Goal: Find specific page/section: Find specific page/section

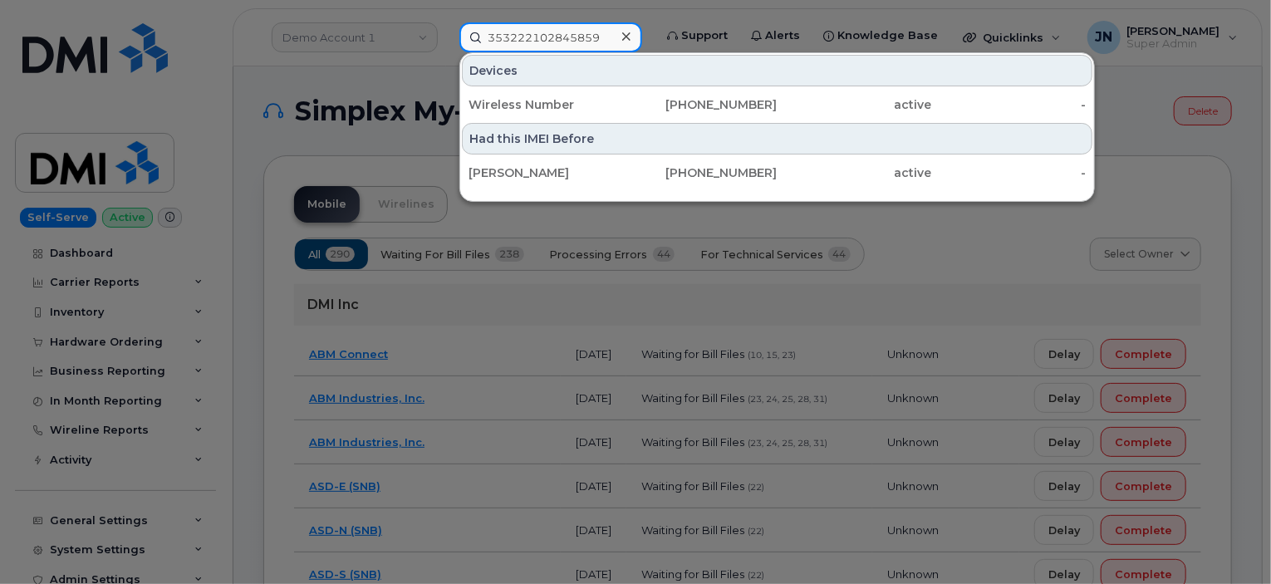
click at [550, 33] on input "353222102845859" at bounding box center [551, 37] width 183 height 30
paste input "2167169813"
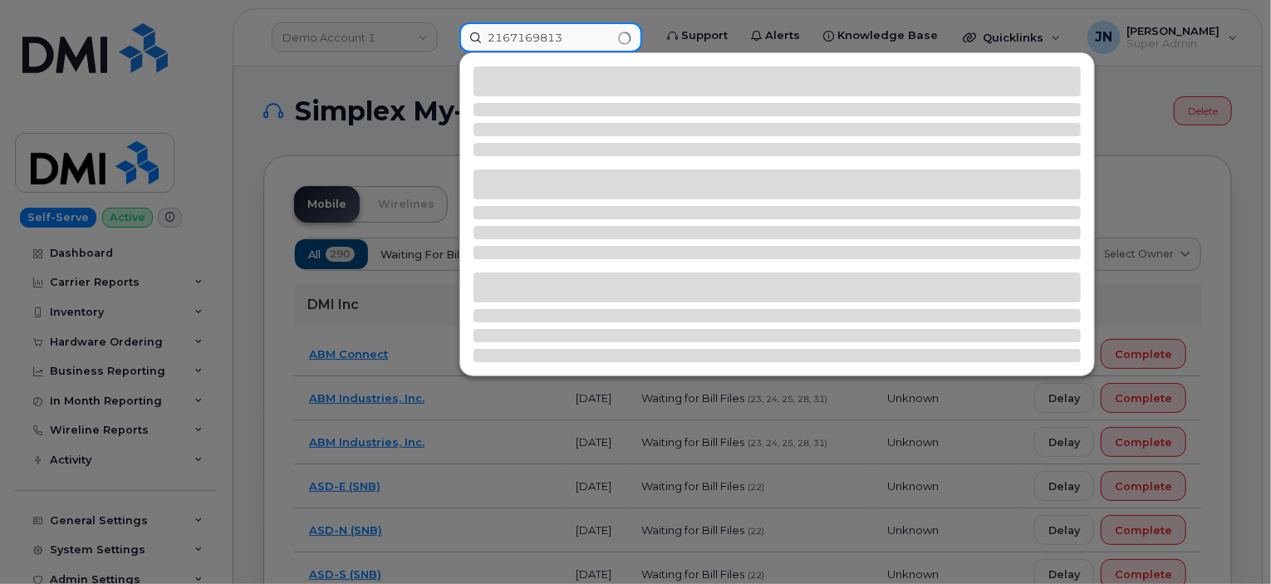
type input "2167169813"
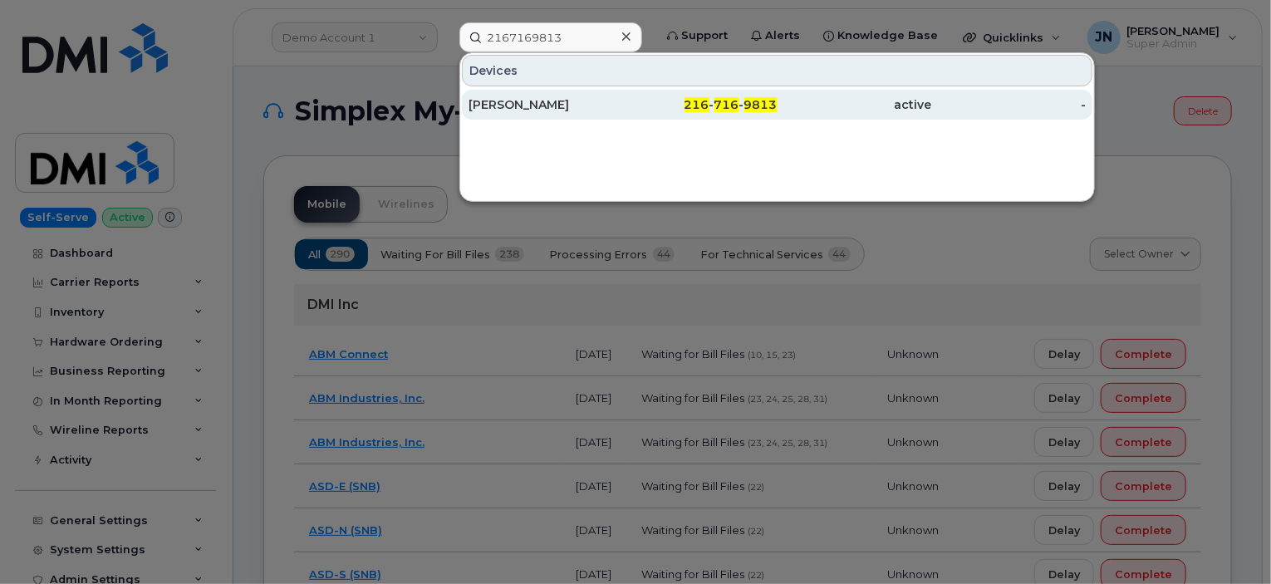
click at [592, 109] on div "[PERSON_NAME]" at bounding box center [546, 104] width 155 height 17
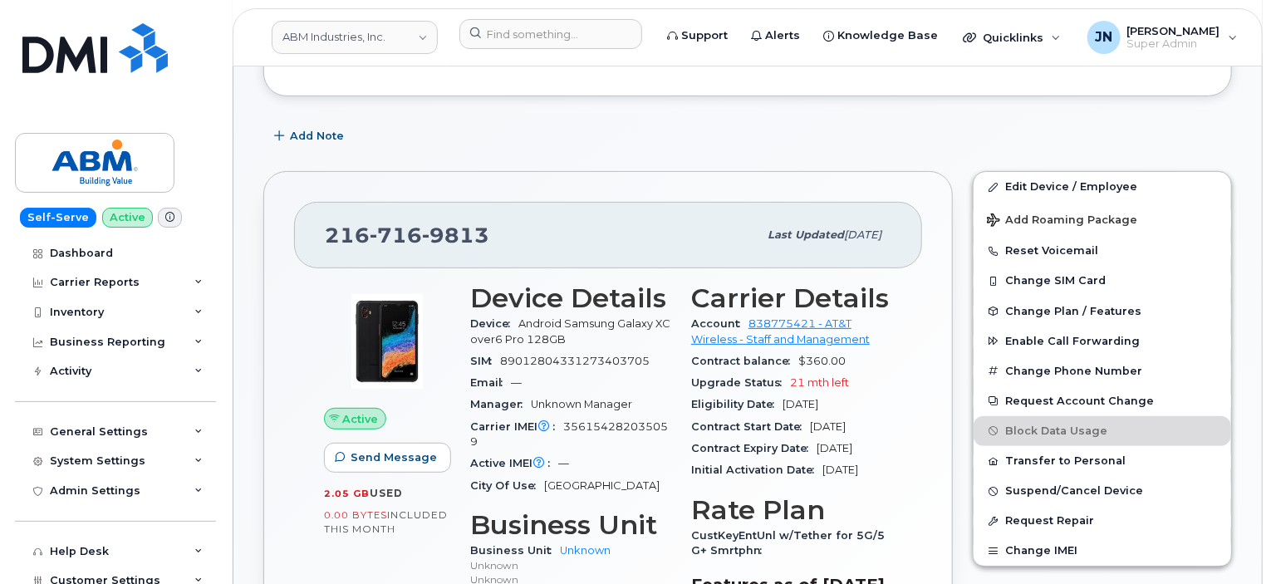
scroll to position [206, 0]
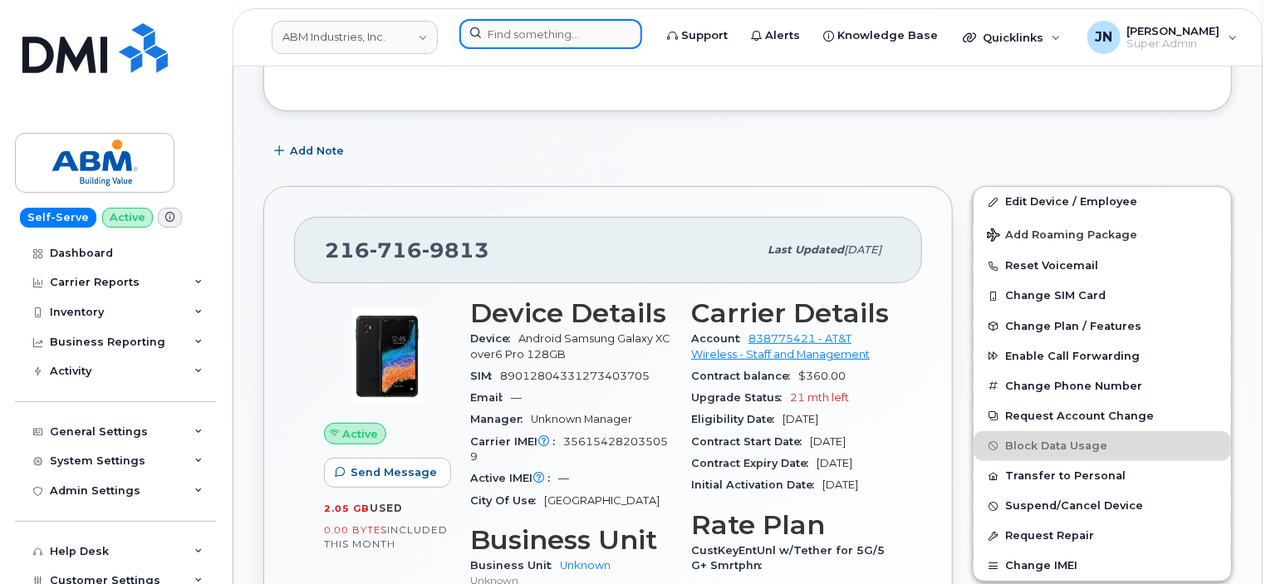
click at [499, 30] on input at bounding box center [551, 34] width 183 height 30
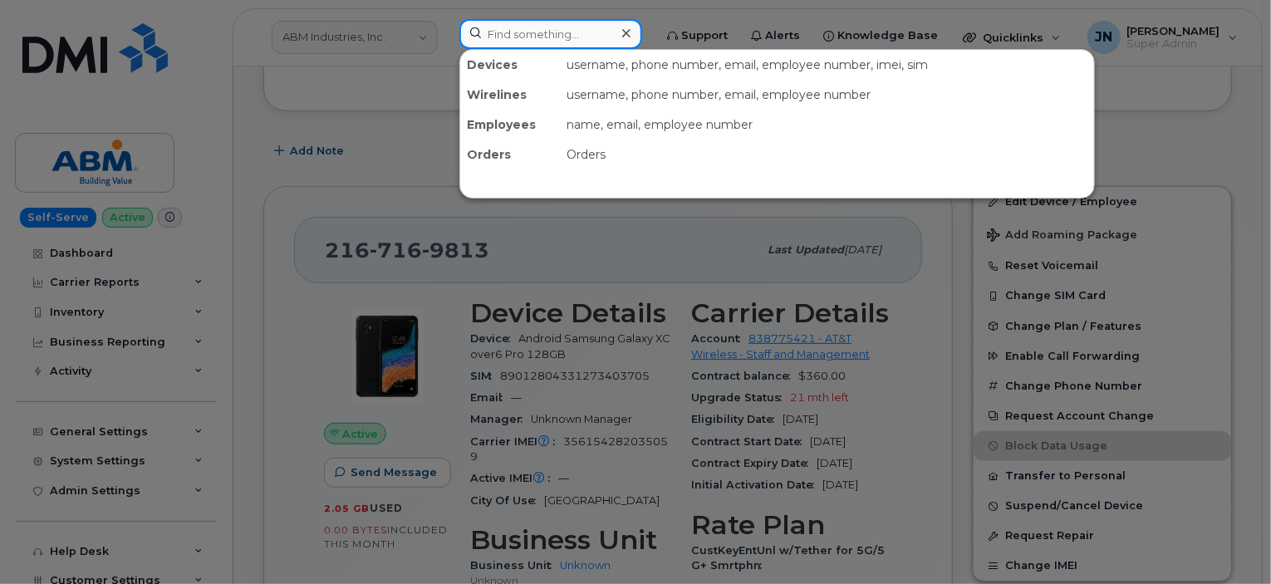
paste input "2162252180"
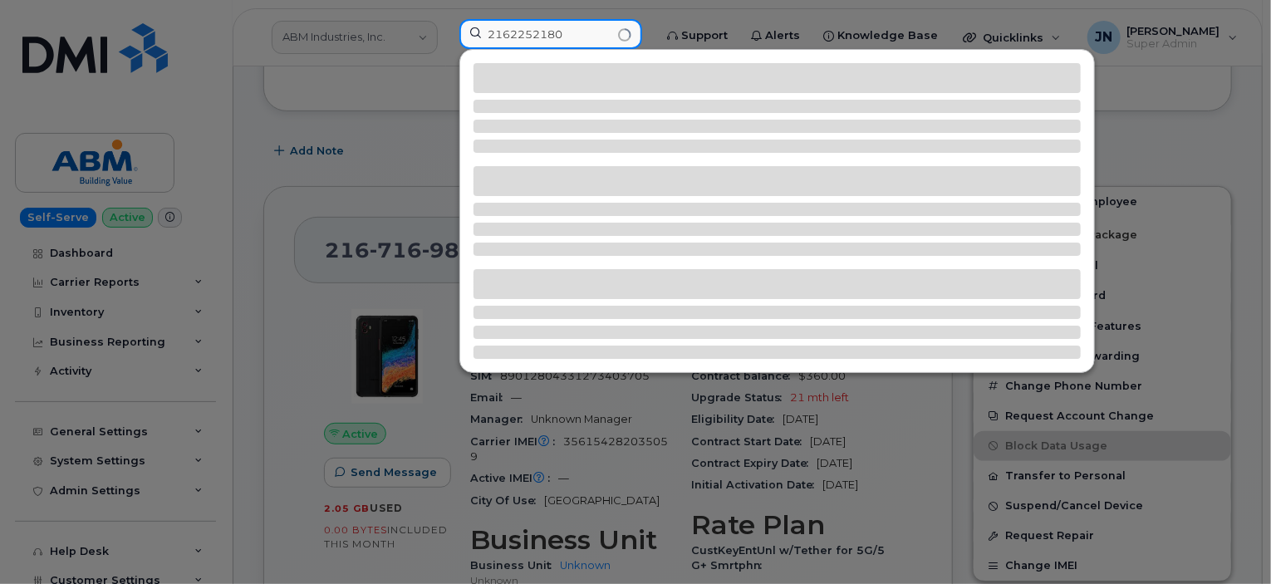
type input "2162252180"
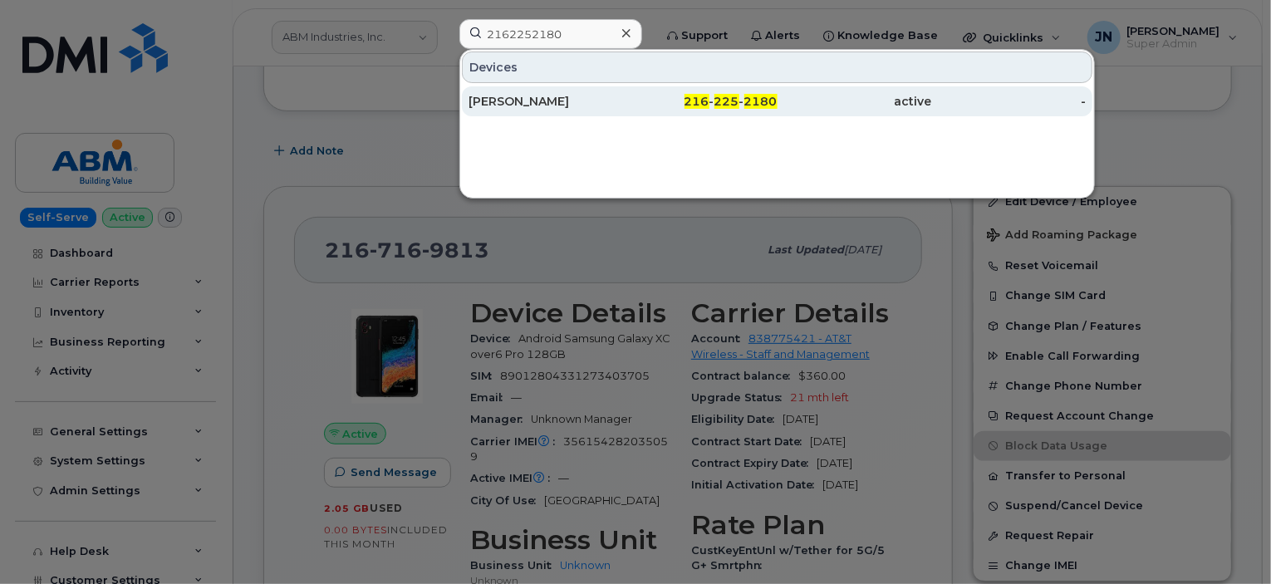
click at [635, 98] on div "216 - 225 - 2180" at bounding box center [700, 101] width 155 height 17
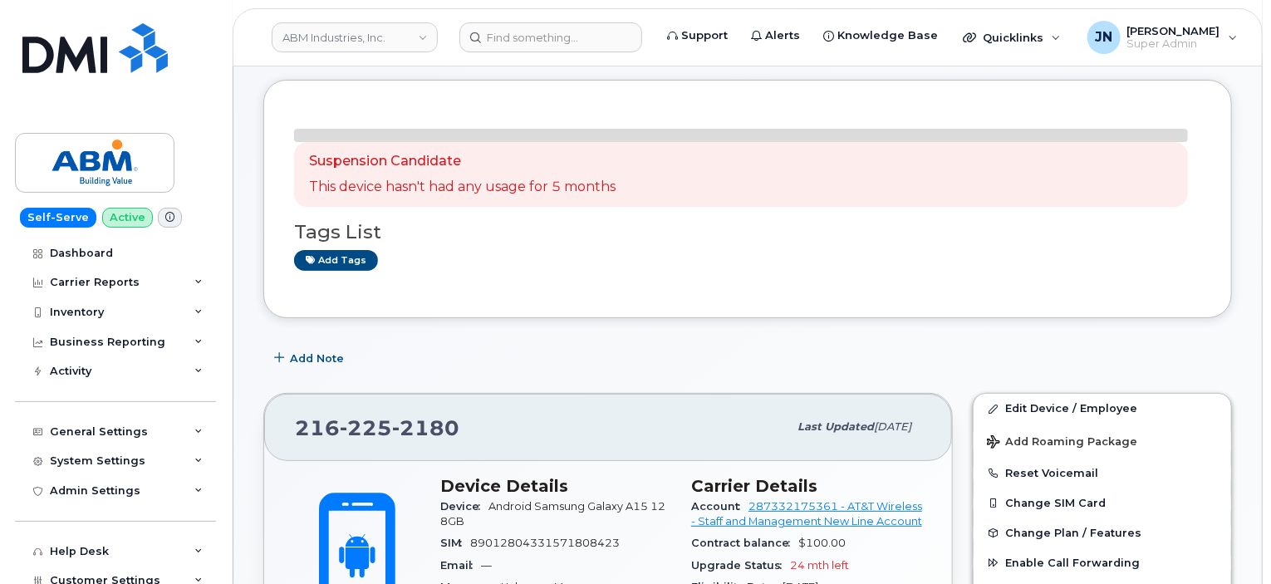
scroll to position [111, 0]
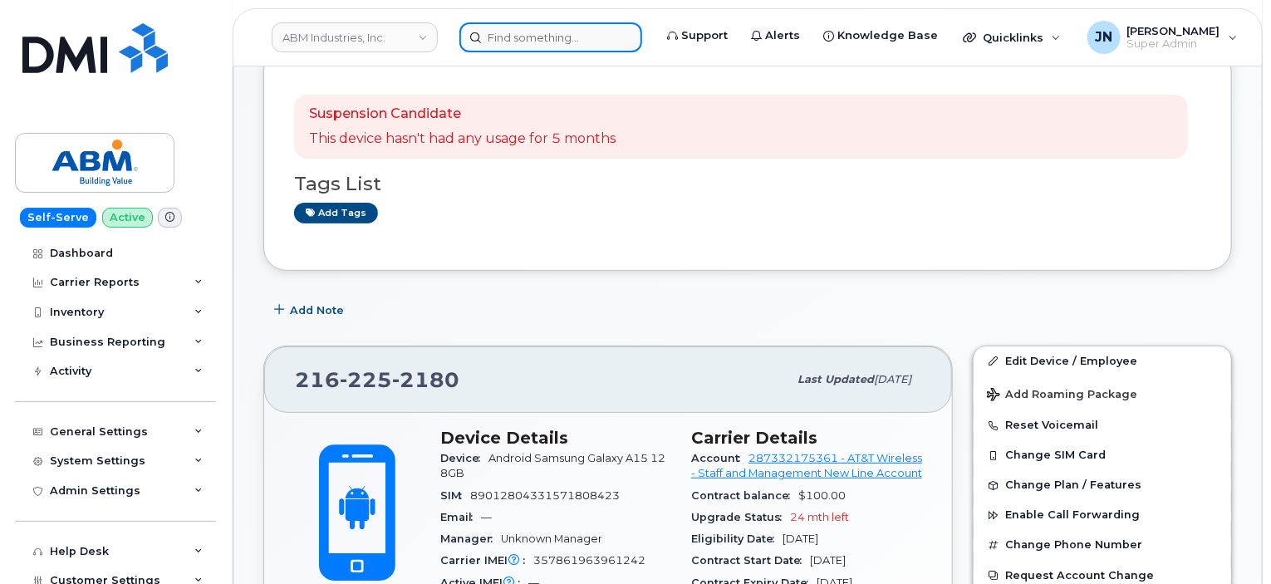
click at [526, 36] on input at bounding box center [551, 37] width 183 height 30
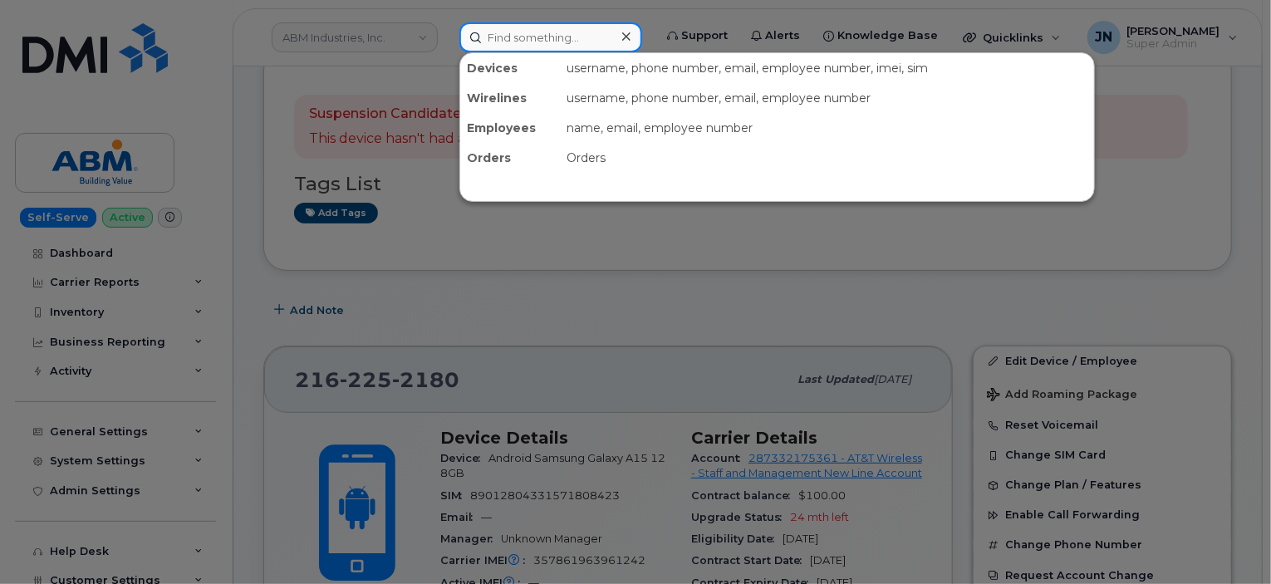
paste input "2163279550"
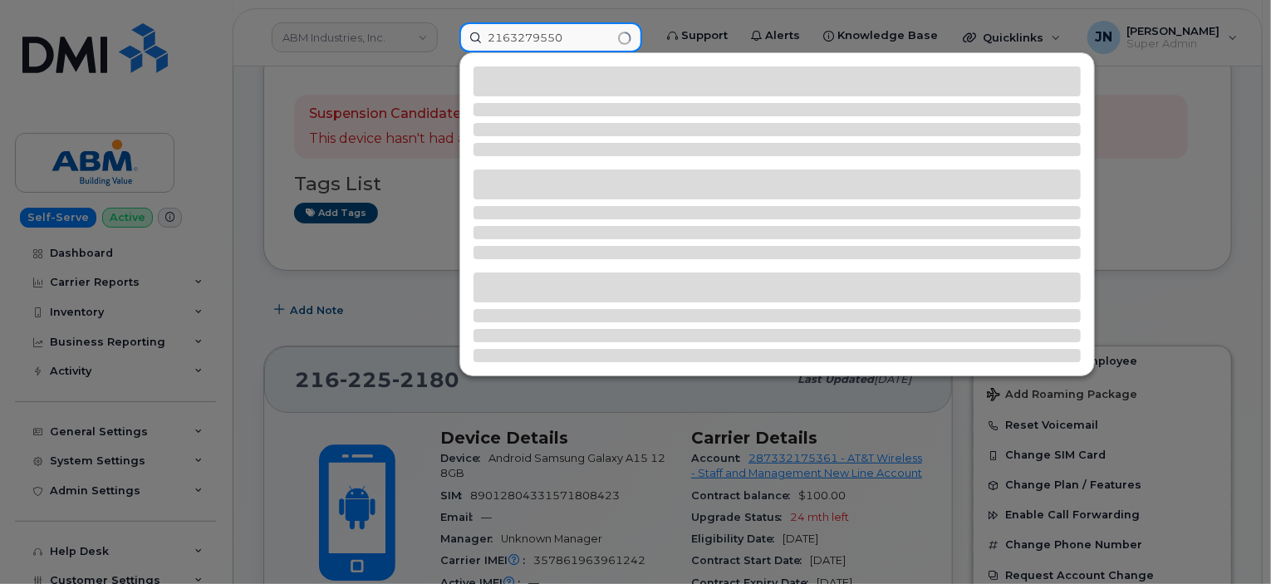
type input "2163279550"
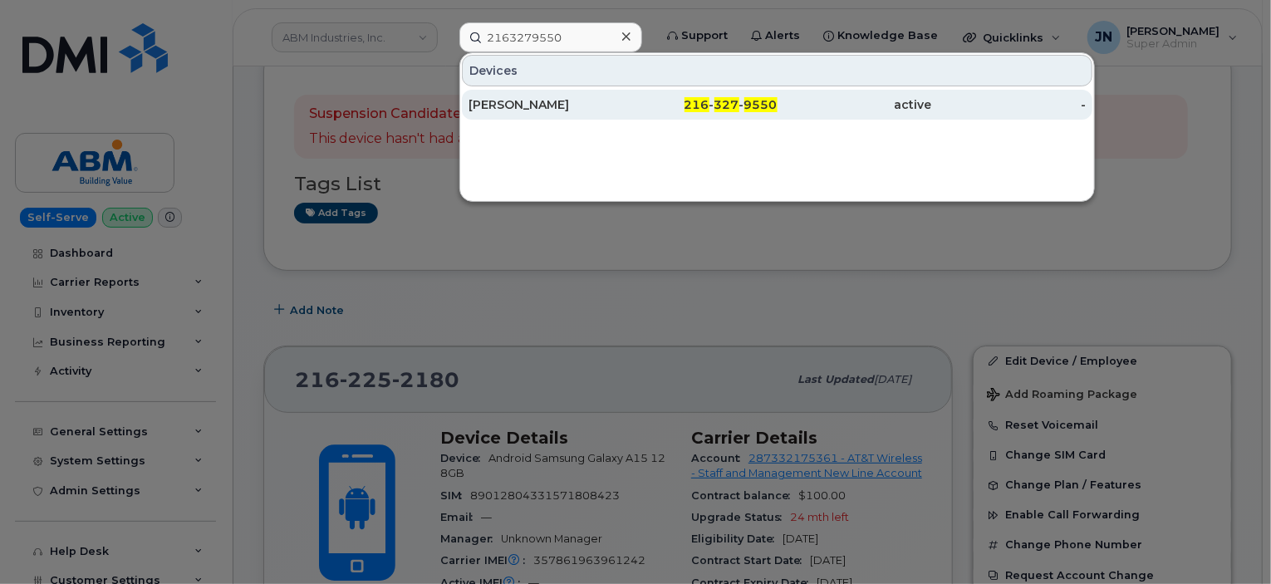
click at [608, 96] on div "[PERSON_NAME]" at bounding box center [546, 104] width 155 height 17
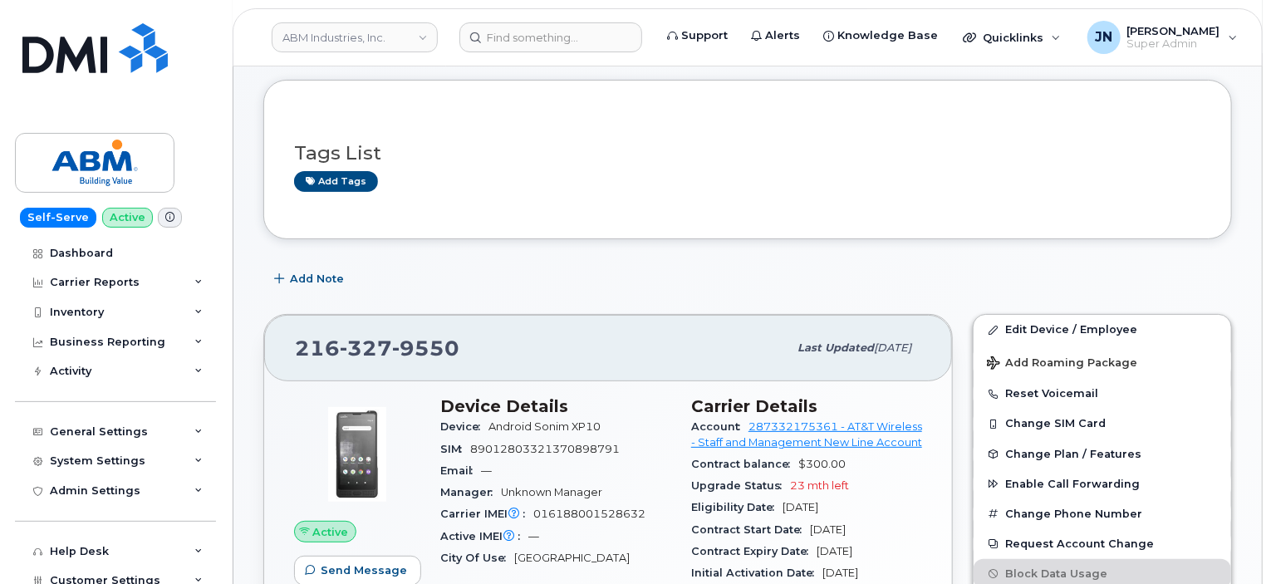
scroll to position [111, 0]
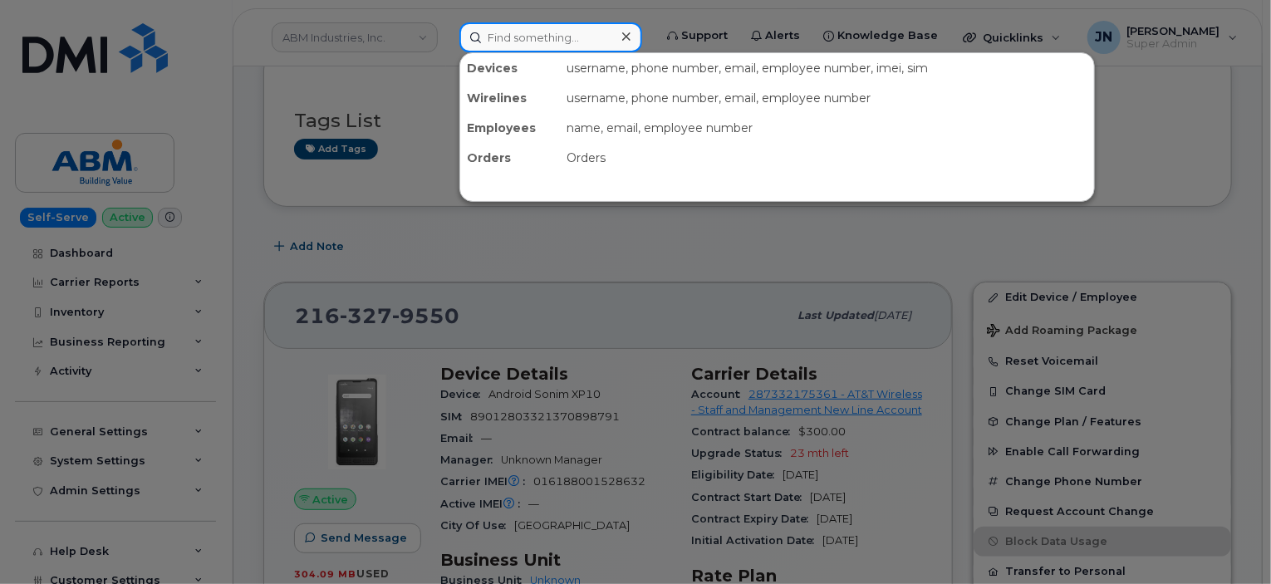
click at [564, 47] on input at bounding box center [551, 37] width 183 height 30
paste input "2162729021"
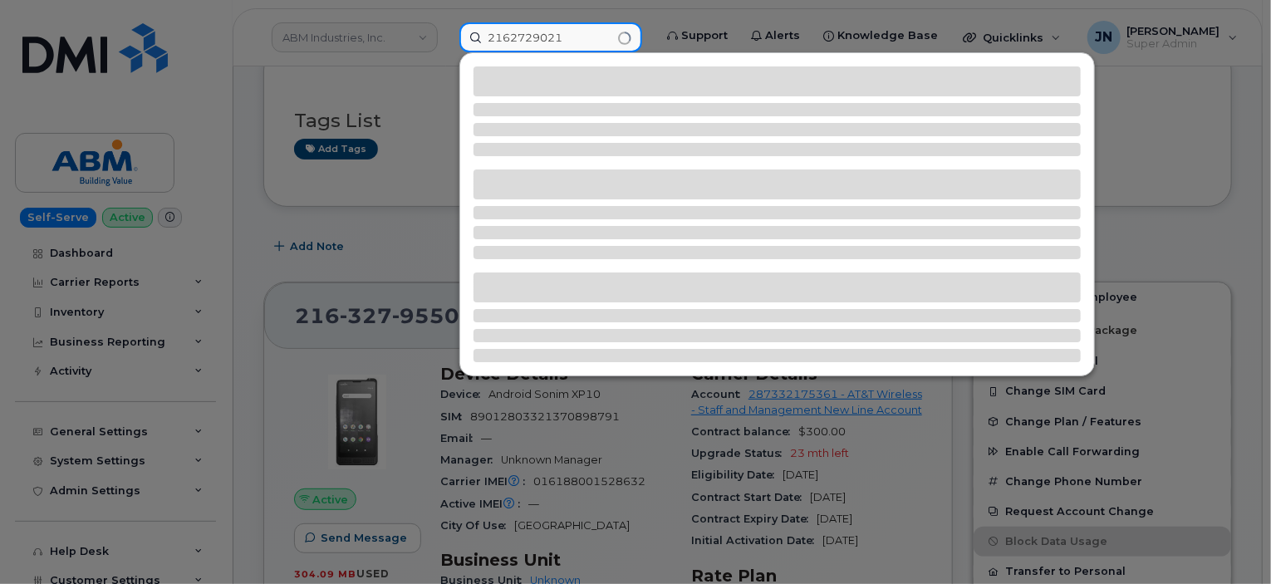
type input "2162729021"
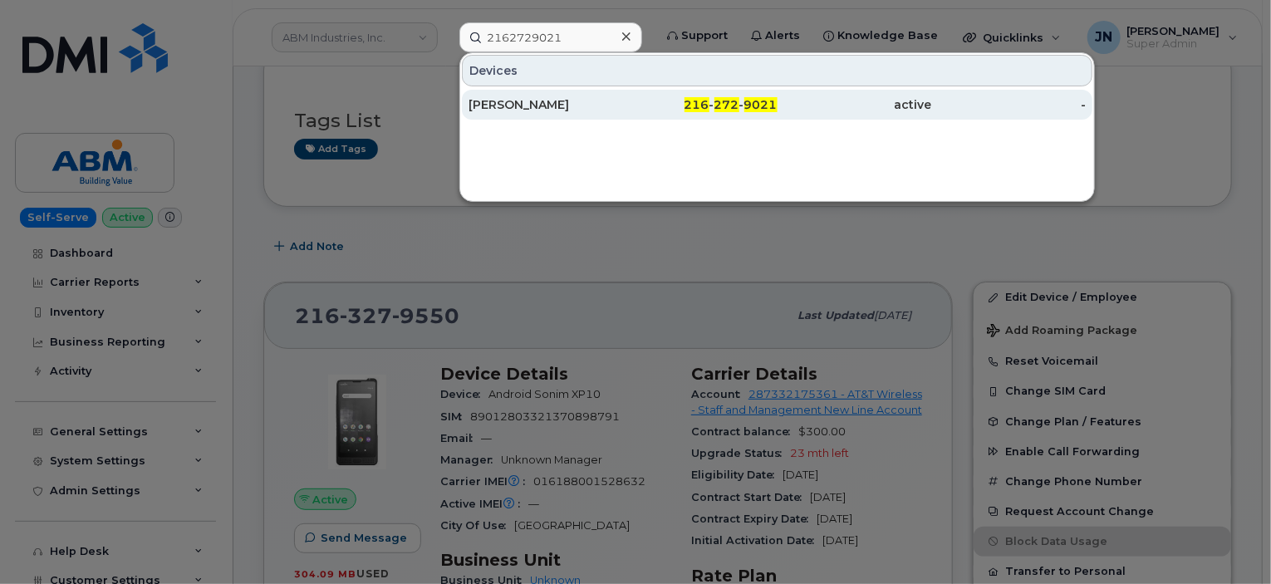
click at [563, 106] on div "[PERSON_NAME]" at bounding box center [546, 104] width 155 height 17
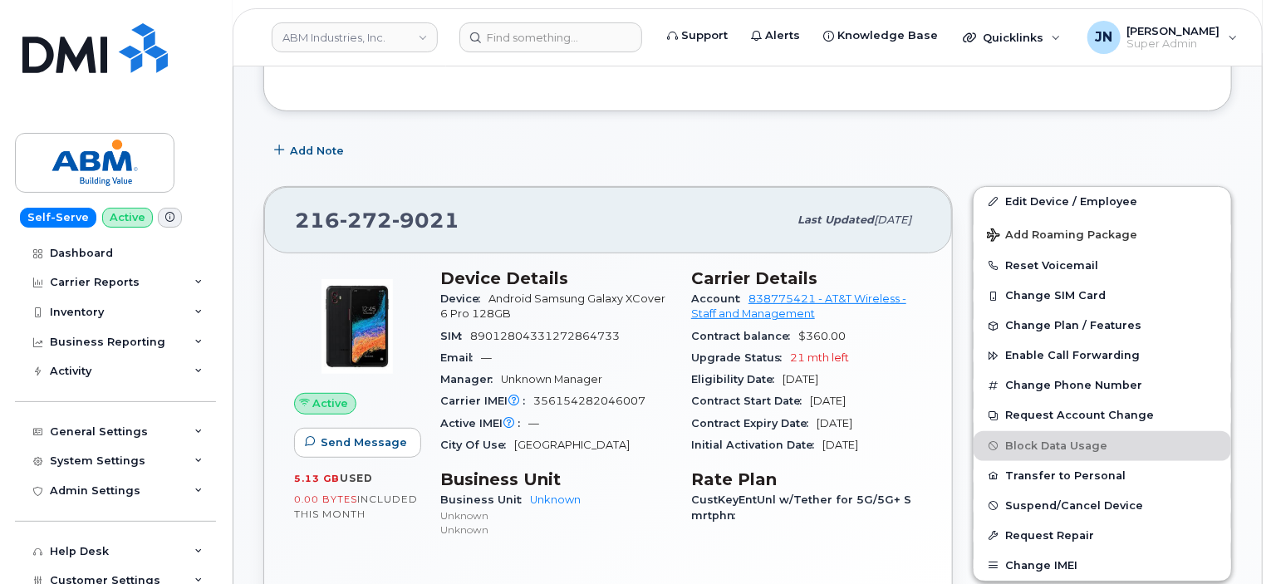
scroll to position [206, 0]
click at [518, 46] on input at bounding box center [551, 37] width 183 height 30
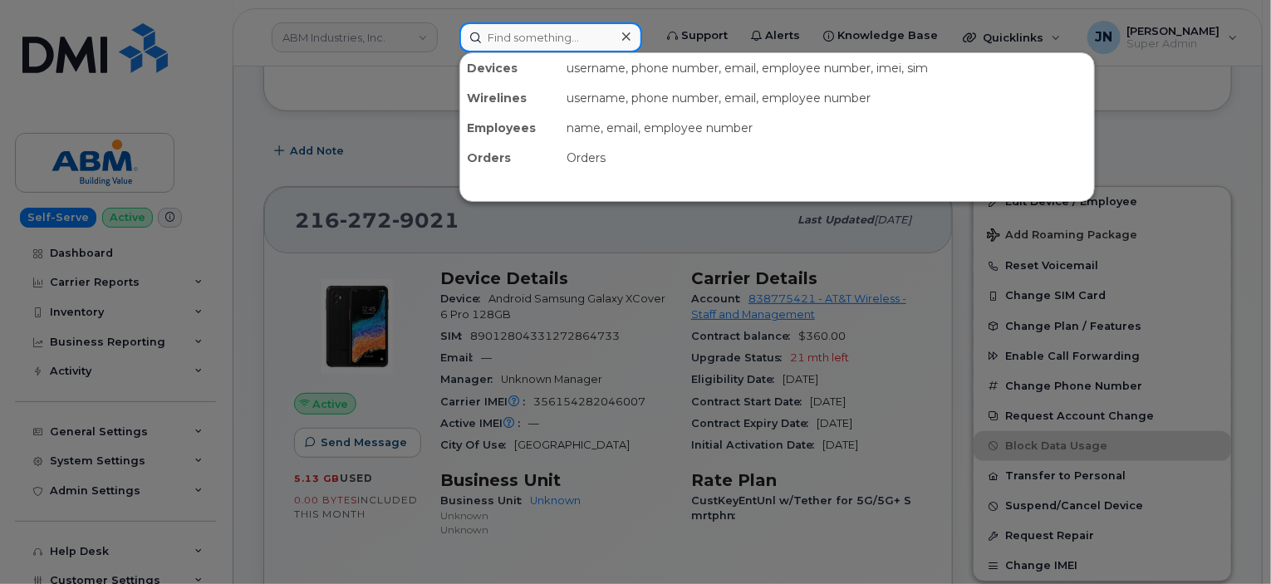
paste input "2162808201"
type input "2162808201"
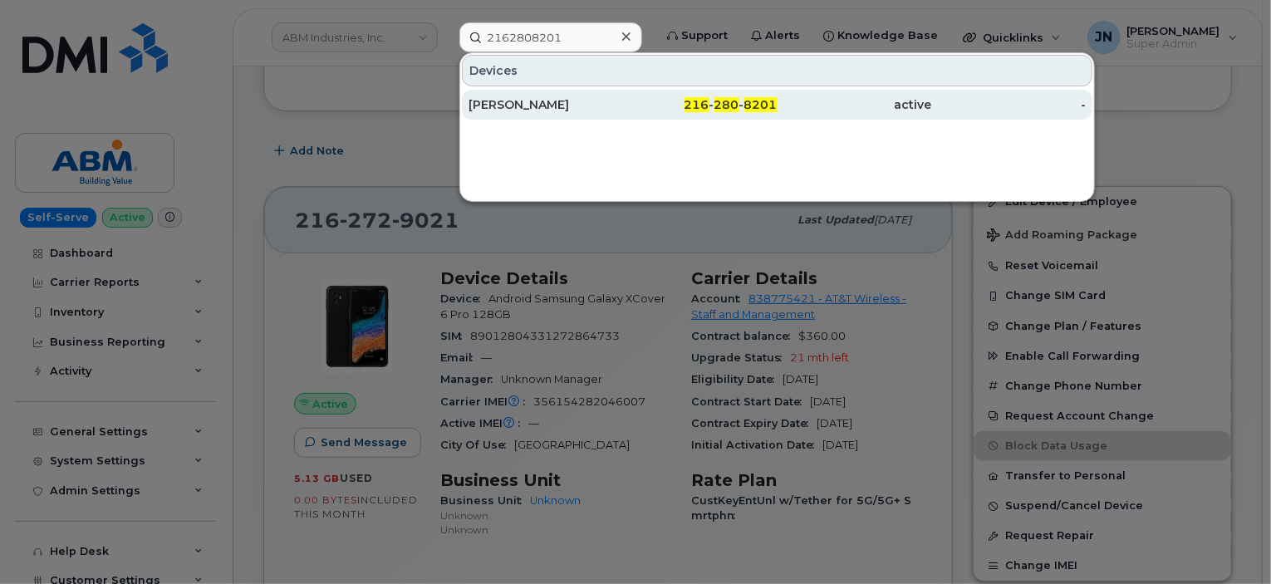
click at [585, 105] on div "[PERSON_NAME]" at bounding box center [546, 104] width 155 height 17
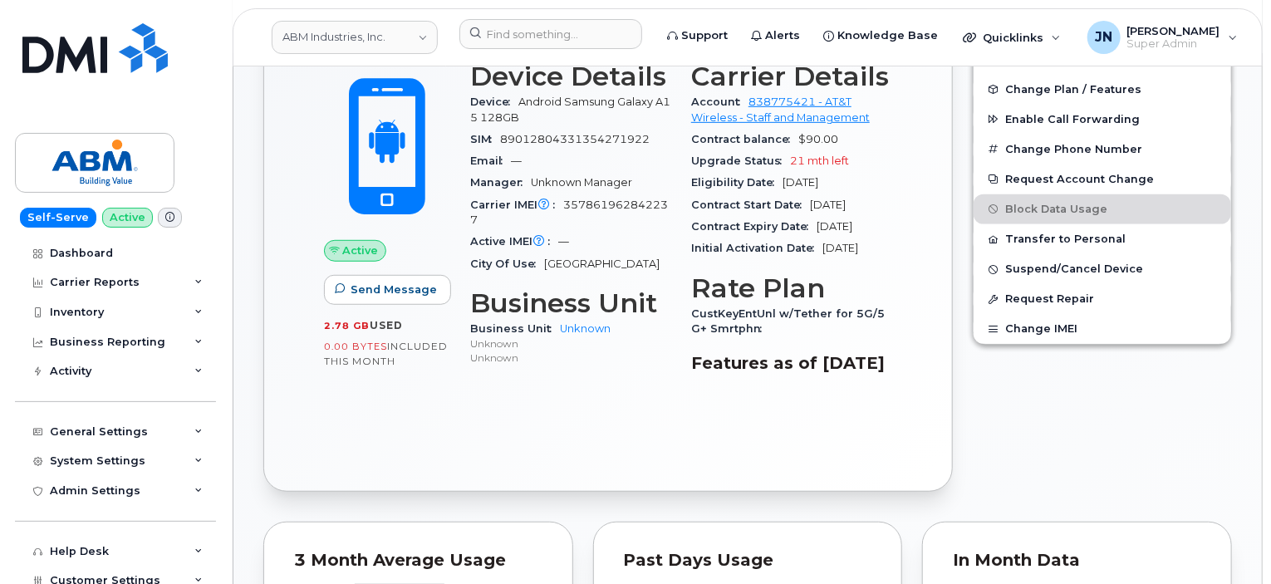
scroll to position [429, 0]
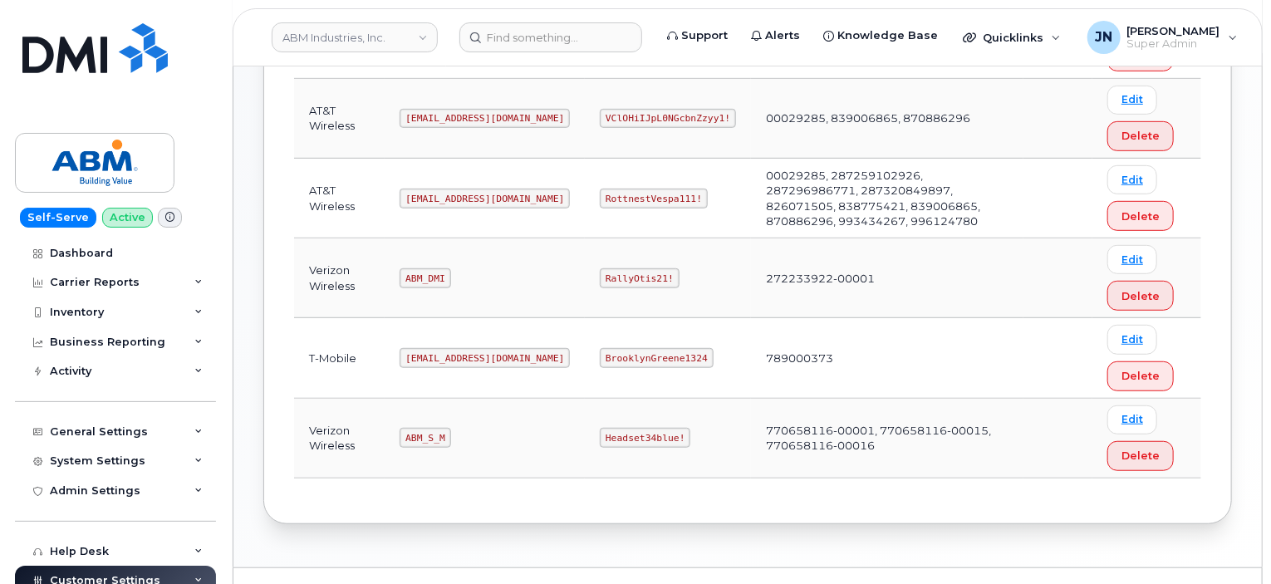
scroll to position [427, 0]
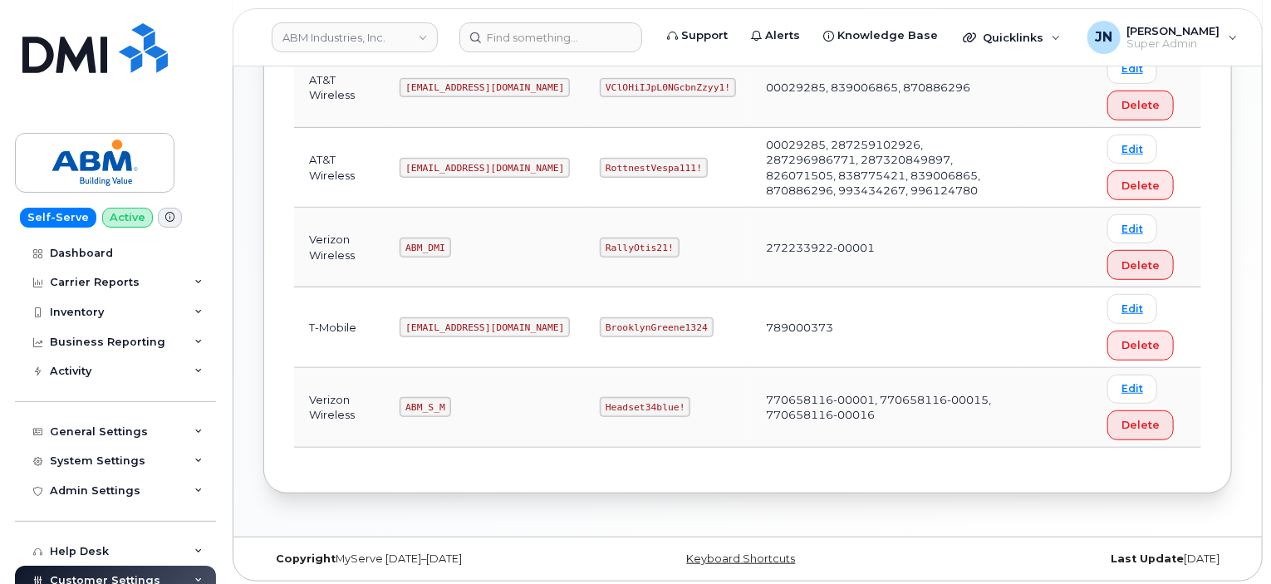
click at [420, 401] on code "ABM_S_M" at bounding box center [425, 407] width 51 height 20
copy code "ABM_S_M"
click at [600, 401] on code "Headset34blue!" at bounding box center [645, 407] width 91 height 20
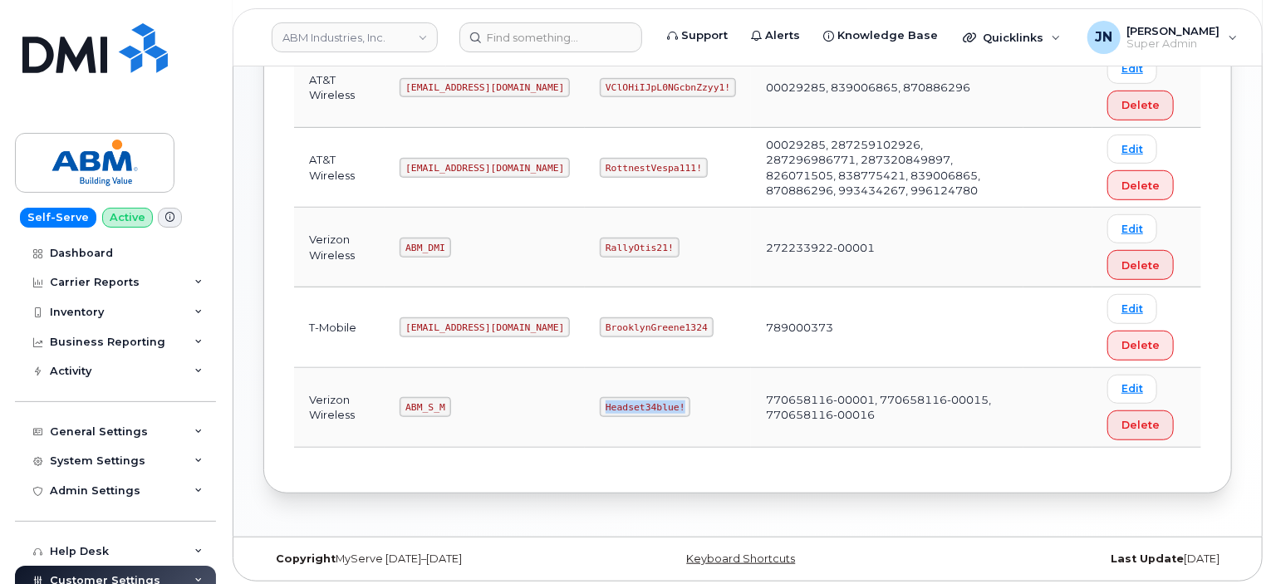
click at [600, 401] on code "Headset34blue!" at bounding box center [645, 407] width 91 height 20
copy code "Headset34blue!"
click at [433, 406] on code "ABM_S_M" at bounding box center [425, 407] width 51 height 20
copy code "ABM_S_M"
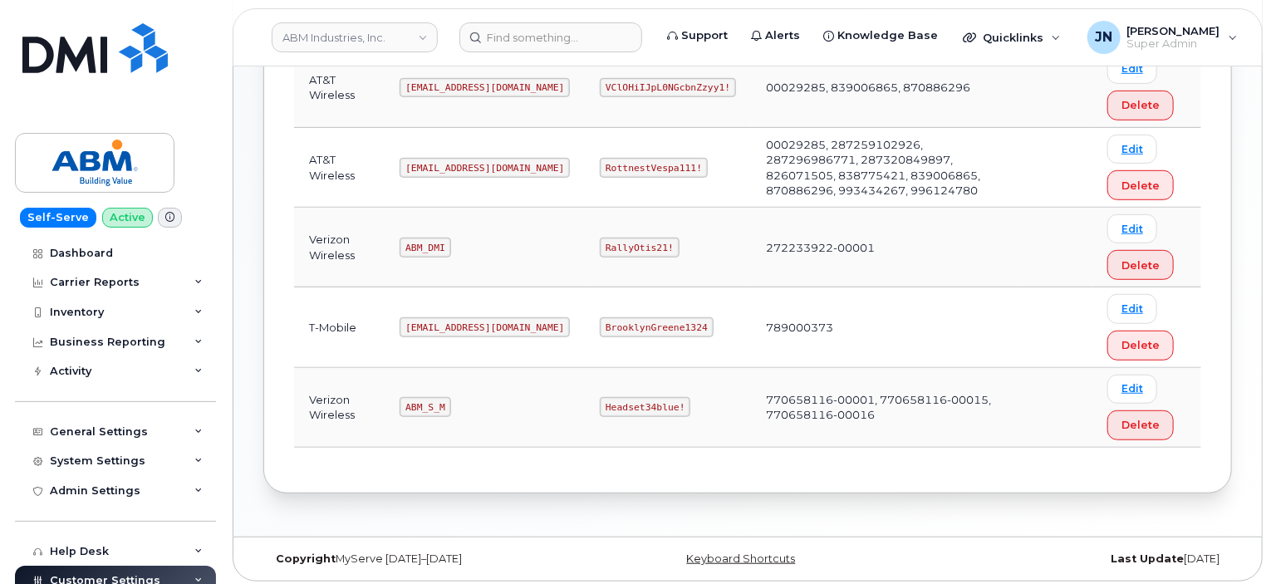
click at [600, 405] on code "Headset34blue!" at bounding box center [645, 407] width 91 height 20
copy code "Headset34blue!"
click at [429, 165] on code "abm@dminc.com" at bounding box center [485, 168] width 170 height 20
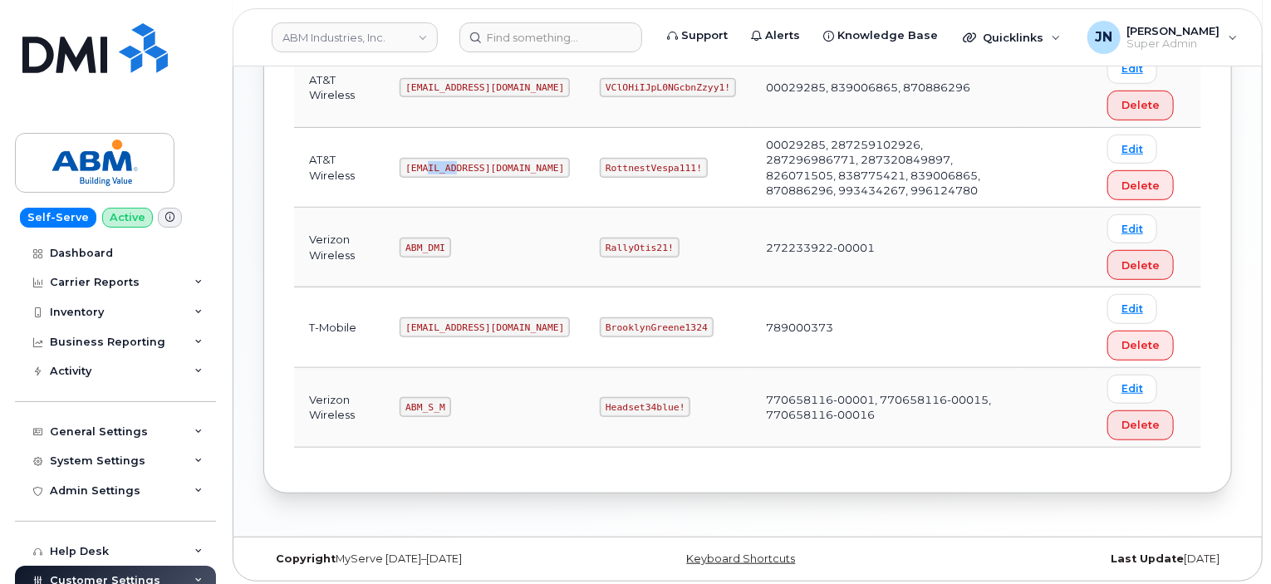
click at [429, 165] on code "abm@dminc.com" at bounding box center [485, 168] width 170 height 20
copy code "abm@dminc.com"
click at [600, 161] on code "RottnestVespa111!" at bounding box center [654, 168] width 108 height 20
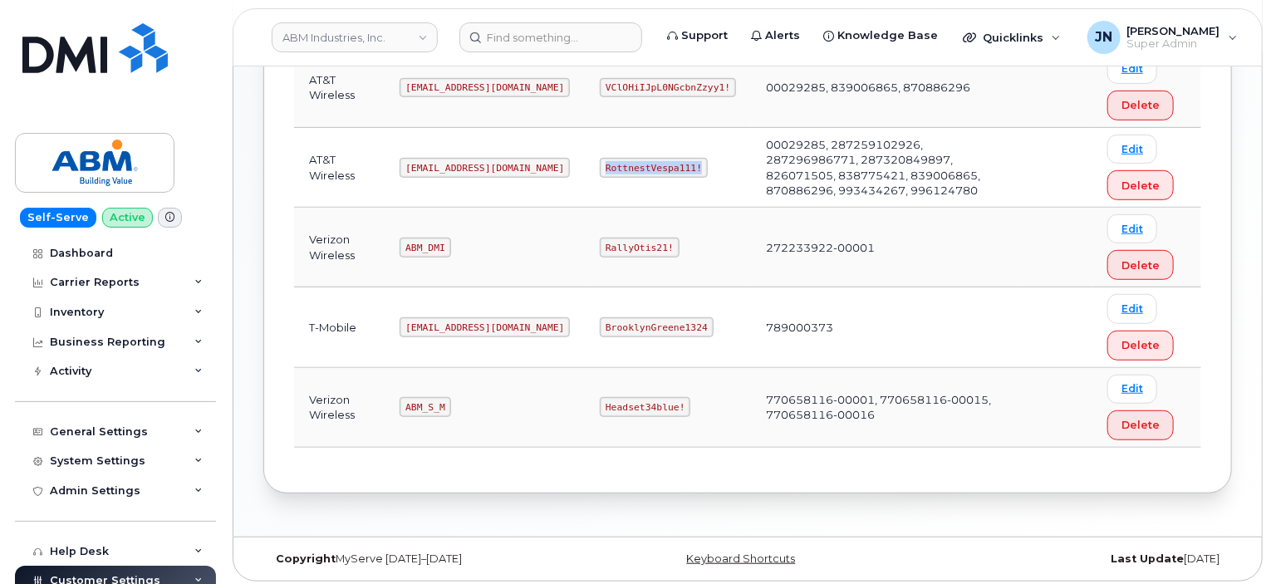
click at [600, 161] on code "RottnestVespa111!" at bounding box center [654, 168] width 108 height 20
copy code "RottnestVespa111!"
drag, startPoint x: 404, startPoint y: 11, endPoint x: 440, endPoint y: 16, distance: 36.9
click at [406, 10] on header "ABM Industries, Inc. Support Alerts Knowledge Base Quicklinks Suspend / Cancel …" at bounding box center [748, 37] width 1030 height 58
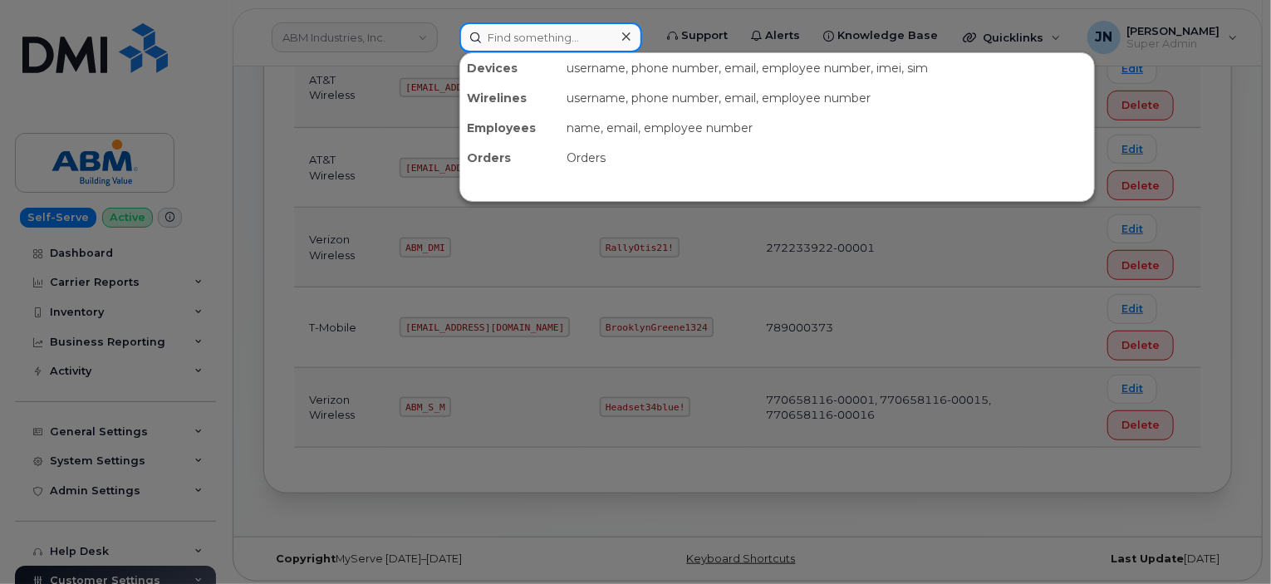
click at [519, 36] on input at bounding box center [551, 37] width 183 height 30
click at [530, 36] on input at bounding box center [551, 37] width 183 height 30
paste input "4158198239"
type input "4158198239"
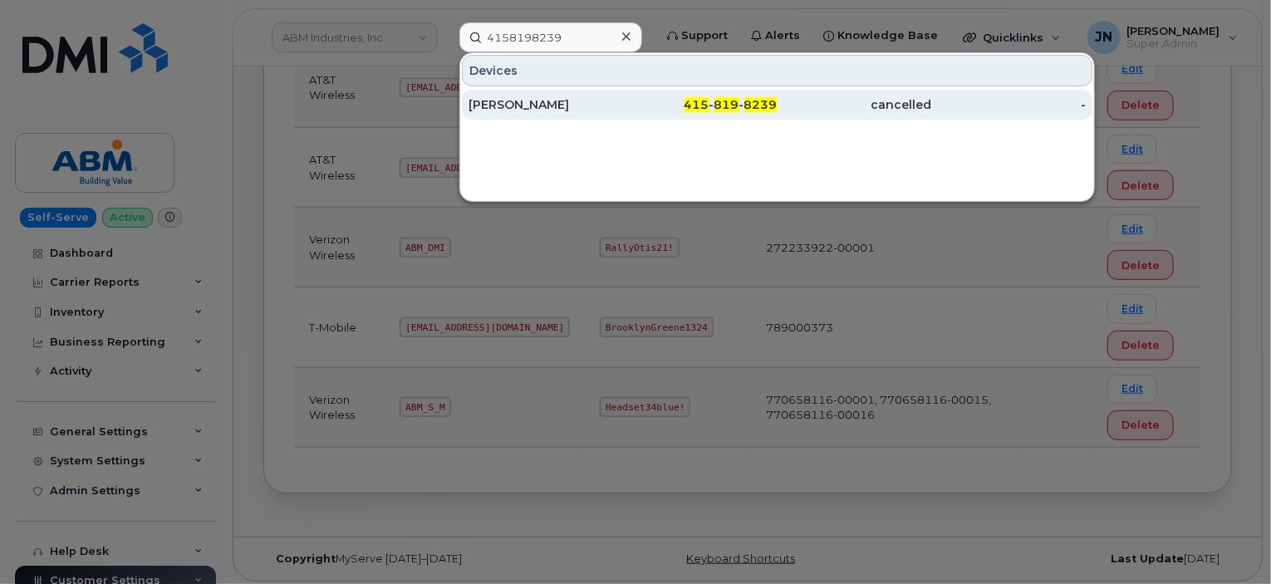
click at [644, 105] on div "415 - 819 - 8239" at bounding box center [700, 104] width 155 height 17
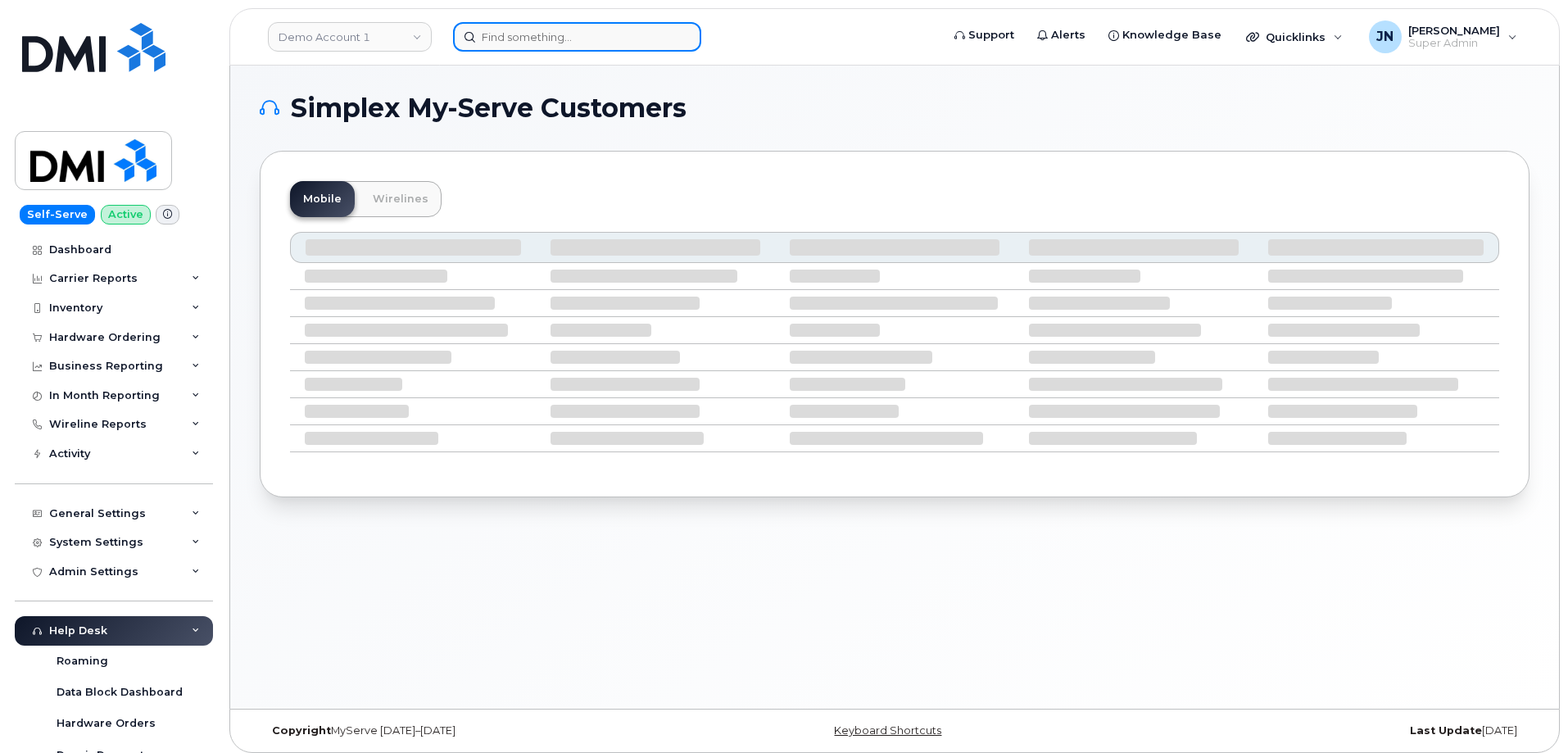
click at [613, 34] on input at bounding box center [578, 36] width 249 height 30
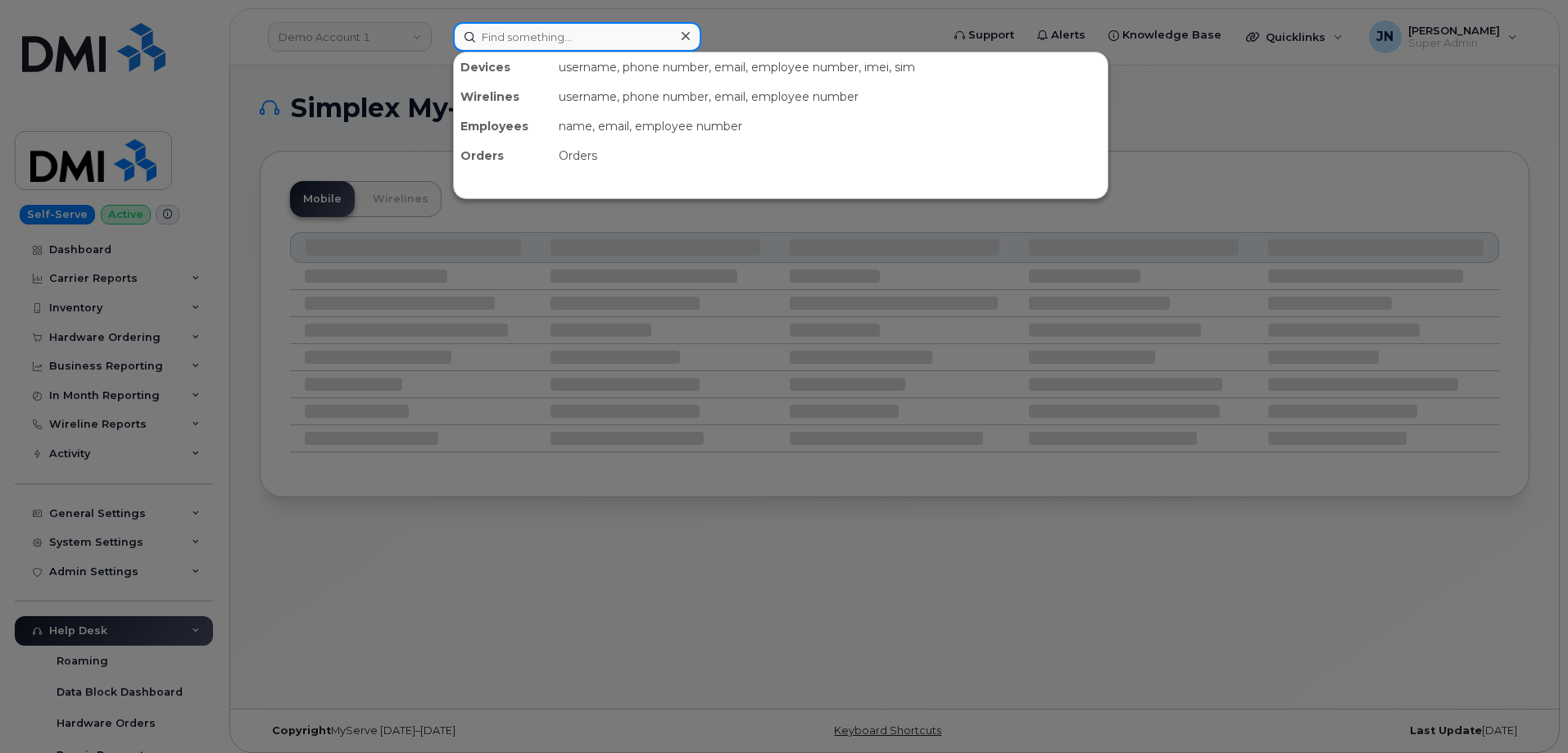
paste input "353685837356071"
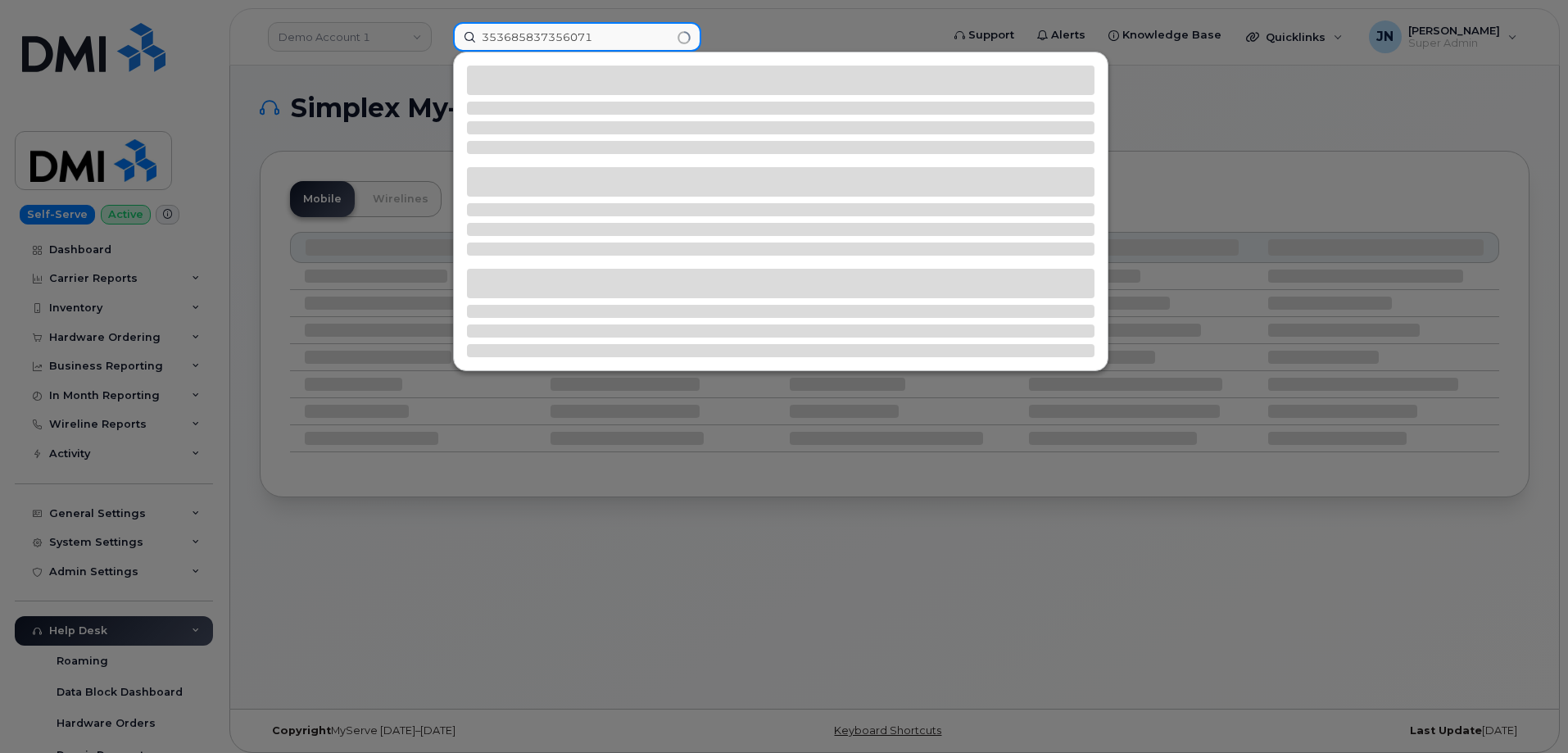
type input "353685837356071"
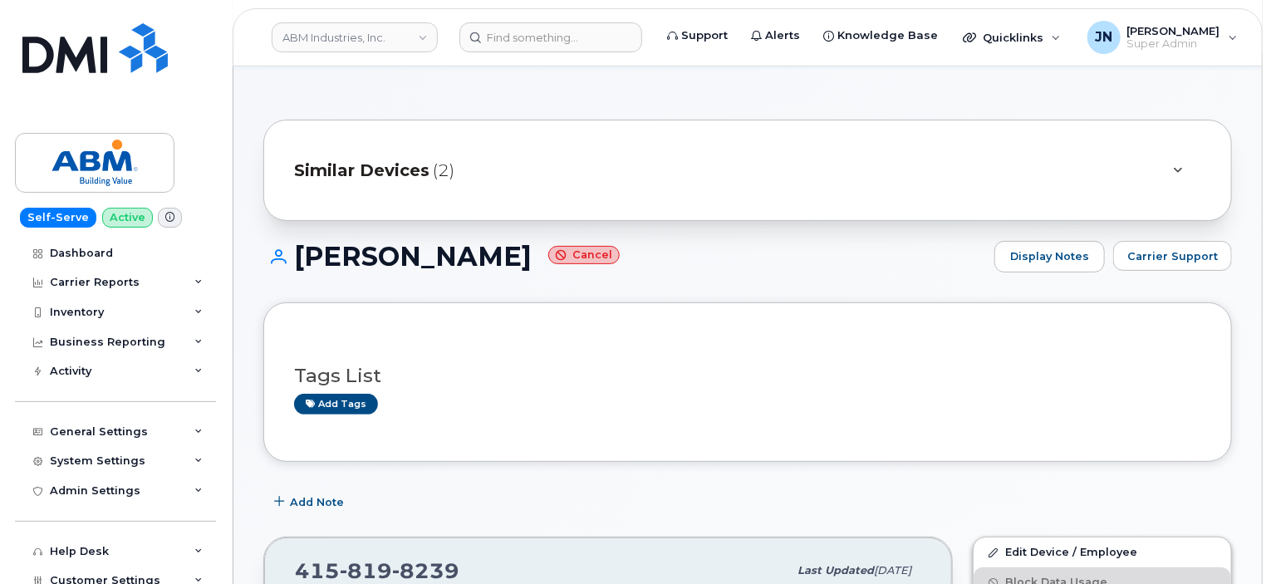
scroll to position [221, 0]
